Goal: Task Accomplishment & Management: Use online tool/utility

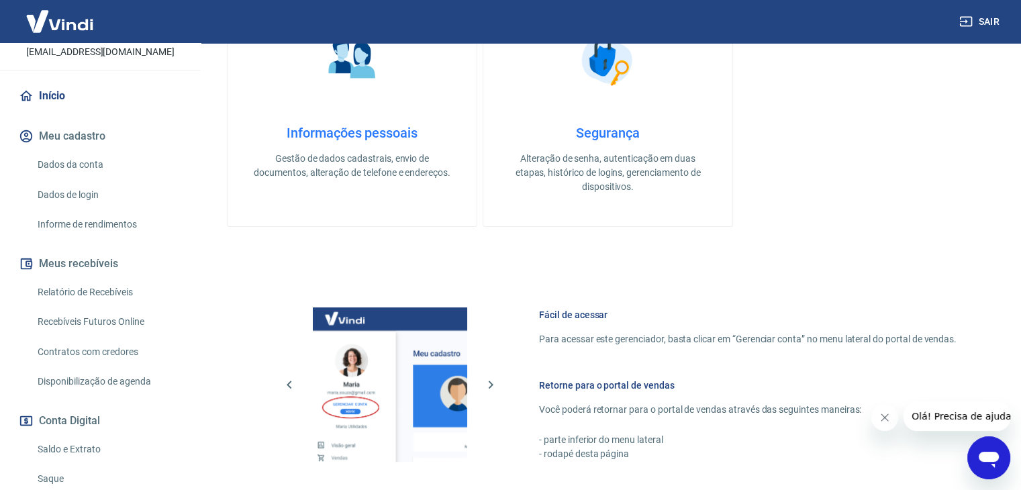
scroll to position [224, 0]
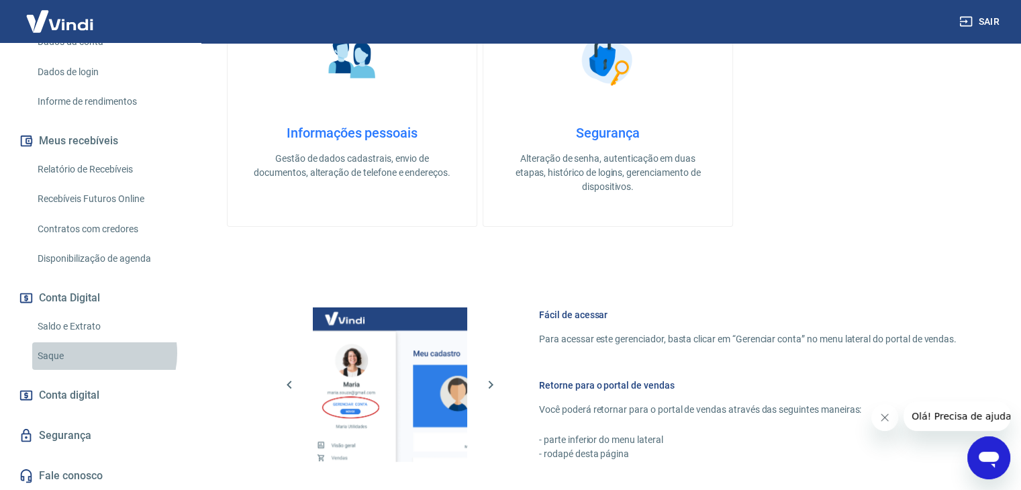
click at [92, 352] on link "Saque" at bounding box center [108, 356] width 152 height 28
